Goal: Task Accomplishment & Management: Use online tool/utility

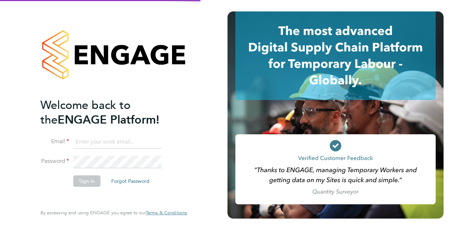
type input "[PERSON_NAME][EMAIL_ADDRESS][PERSON_NAME][DOMAIN_NAME]"
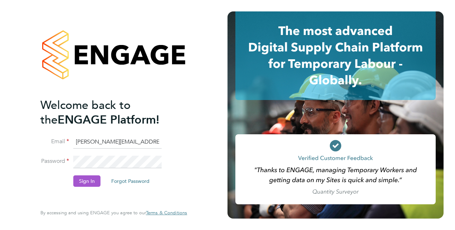
click at [92, 177] on button "Sign In" at bounding box center [86, 181] width 27 height 11
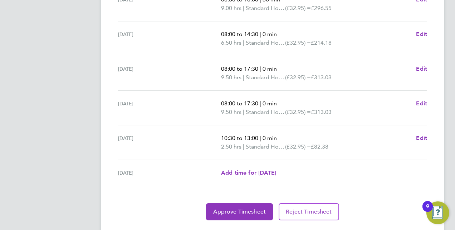
scroll to position [285, 0]
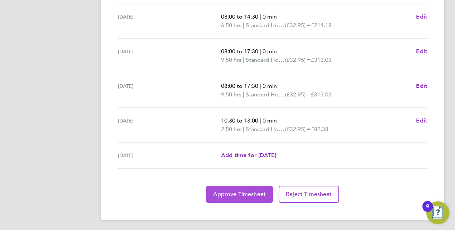
click at [211, 199] on button "Approve Timesheet" at bounding box center [239, 194] width 67 height 17
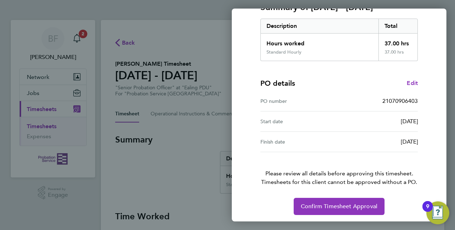
scroll to position [112, 0]
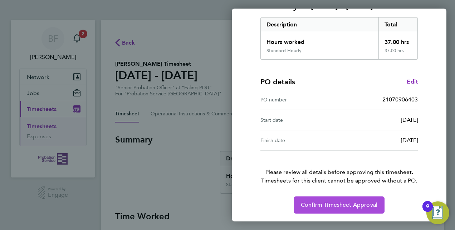
click at [296, 209] on button "Confirm Timesheet Approval" at bounding box center [338, 205] width 91 height 17
